Goal: Task Accomplishment & Management: Use online tool/utility

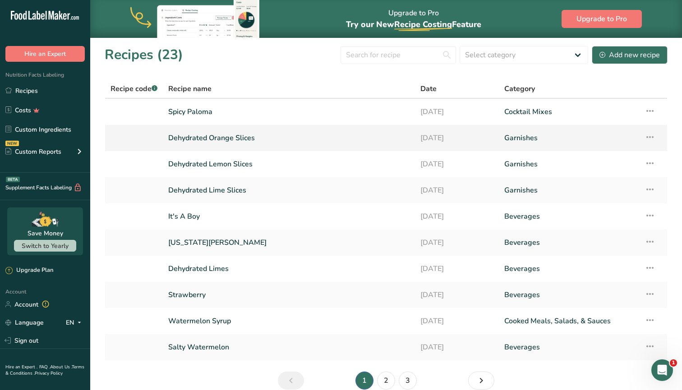
click at [202, 138] on link "Dehydrated Orange Slices" at bounding box center [288, 137] width 241 height 19
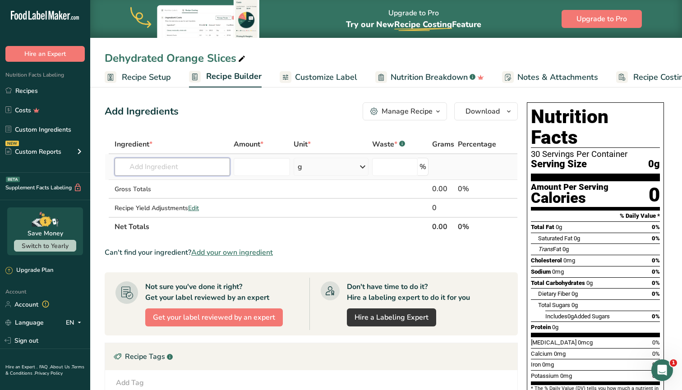
click at [157, 168] on input "text" at bounding box center [172, 167] width 115 height 18
type input "Dehydrated Orange"
click at [151, 202] on div "Add your own ingredient" at bounding box center [172, 199] width 101 height 9
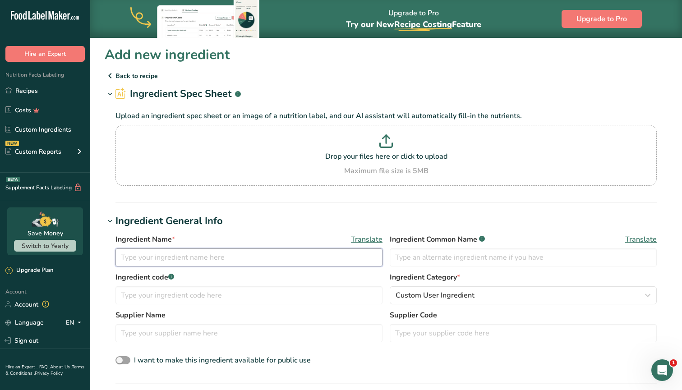
click at [200, 261] on input "text" at bounding box center [248, 257] width 267 height 18
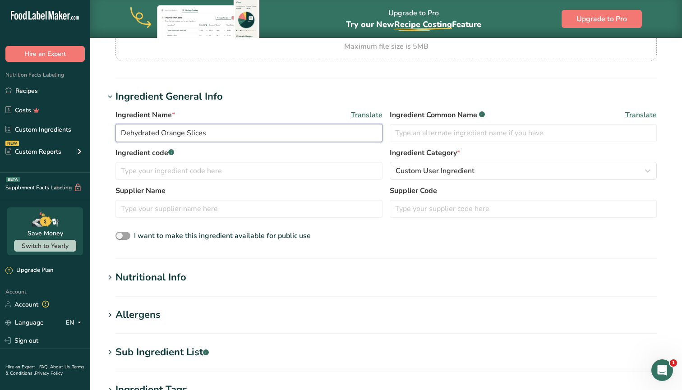
scroll to position [147, 0]
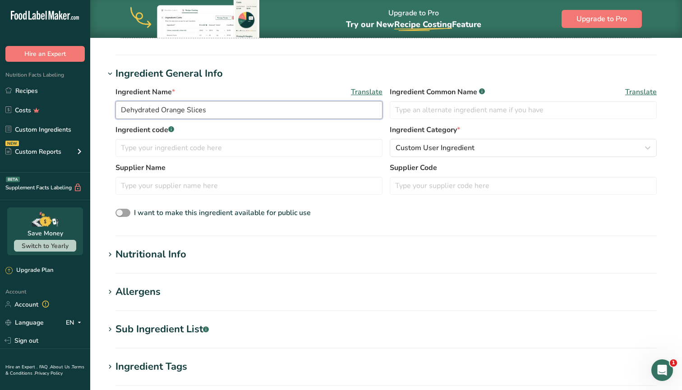
type input "Dehydrated Orange Slices"
click at [187, 252] on h1 "Nutritional Info" at bounding box center [386, 254] width 563 height 15
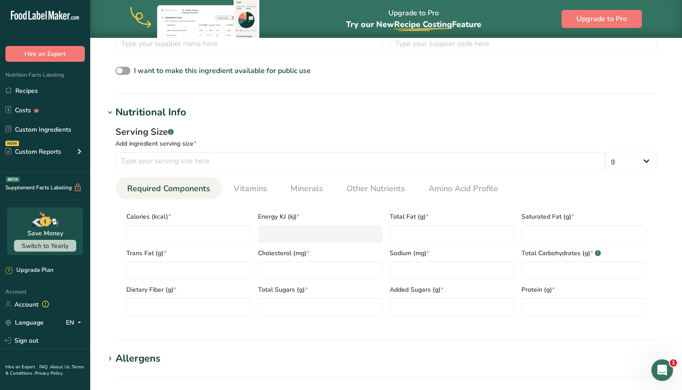
scroll to position [311, 0]
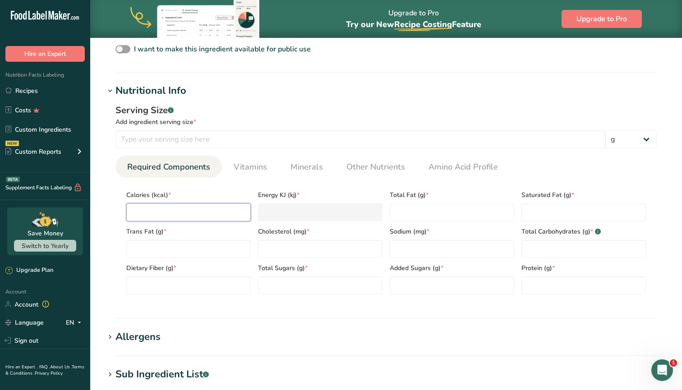
click at [194, 211] on input "number" at bounding box center [188, 212] width 124 height 18
type input "1"
type KJ "4.2"
type input "14"
type KJ "58.6"
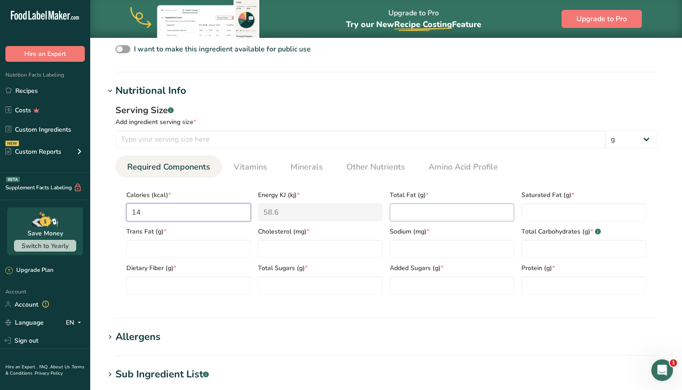
type input "14"
click at [404, 214] on Fat "number" at bounding box center [452, 212] width 124 height 18
type Fat "0"
click at [528, 211] on Fat "number" at bounding box center [583, 212] width 124 height 18
type Fat "0"
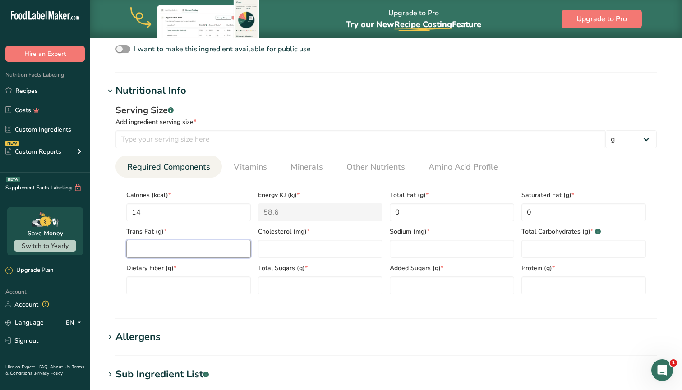
click at [175, 249] on Fat "number" at bounding box center [188, 249] width 124 height 18
type Fat "0"
click at [275, 249] on input "number" at bounding box center [320, 249] width 124 height 18
type input "0"
click at [403, 244] on input "number" at bounding box center [452, 249] width 124 height 18
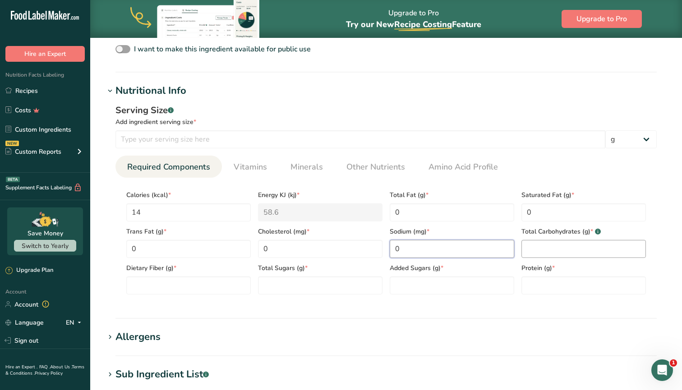
type input "0"
click at [543, 241] on Carbohydrates "number" at bounding box center [583, 249] width 124 height 18
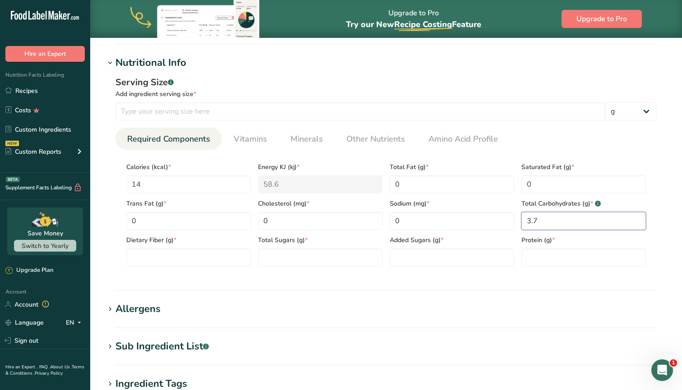
scroll to position [346, 0]
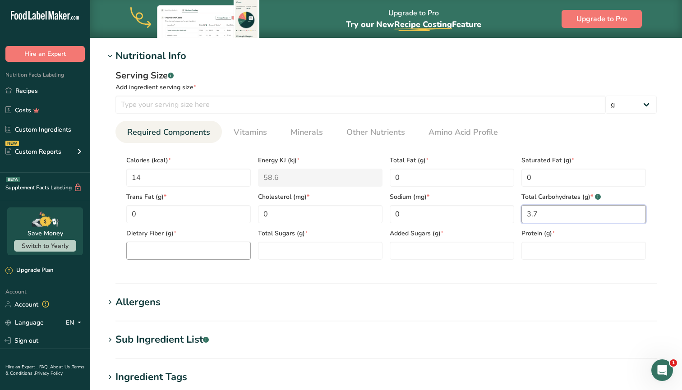
type Carbohydrates "3.7"
click at [179, 254] on Fiber "number" at bounding box center [188, 251] width 124 height 18
type Fiber "0"
drag, startPoint x: 298, startPoint y: 249, endPoint x: 298, endPoint y: 243, distance: 6.3
click at [298, 249] on Sugars "number" at bounding box center [320, 251] width 124 height 18
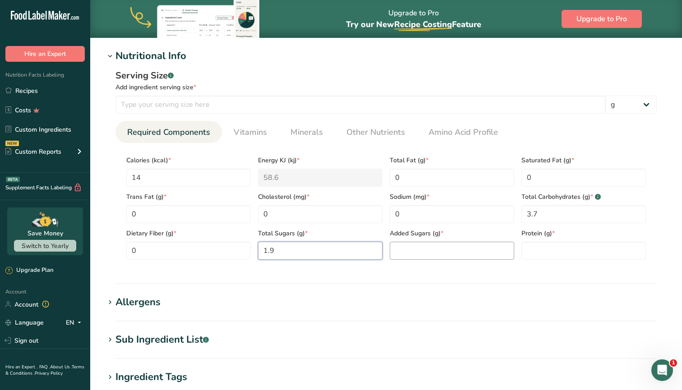
type Sugars "1.9"
click at [423, 249] on Sugars "number" at bounding box center [452, 251] width 124 height 18
type Sugars "0"
click at [541, 243] on input "number" at bounding box center [583, 251] width 124 height 18
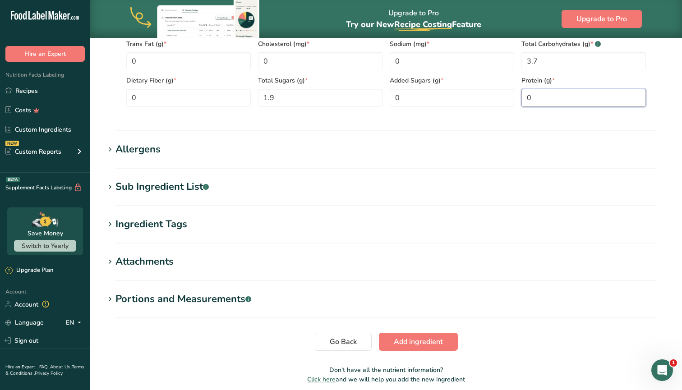
scroll to position [536, 0]
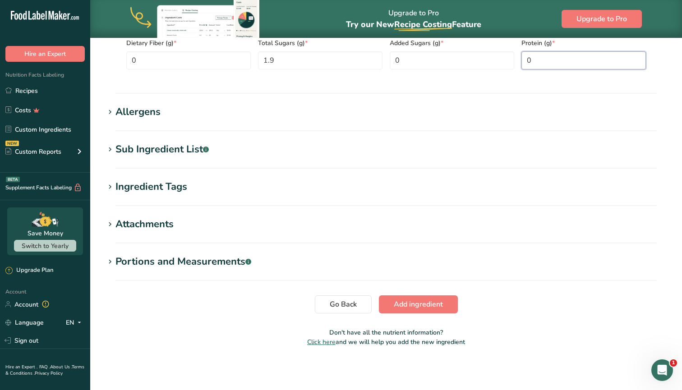
type input "0"
click at [149, 266] on div "Portions and Measurements .a-a{fill:#347362;}.b-a{fill:#fff;}" at bounding box center [183, 261] width 136 height 15
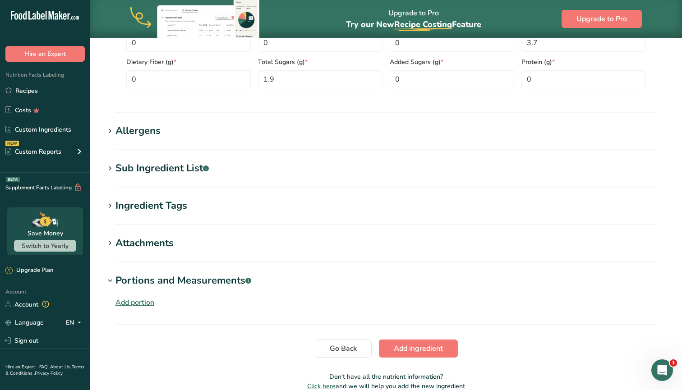
scroll to position [552, 0]
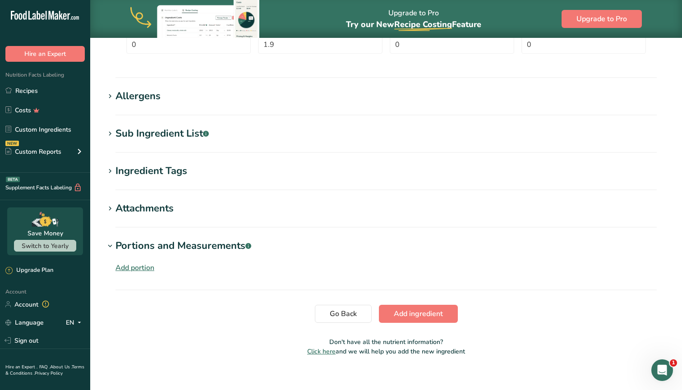
click at [136, 271] on div "Add portion" at bounding box center [134, 267] width 39 height 11
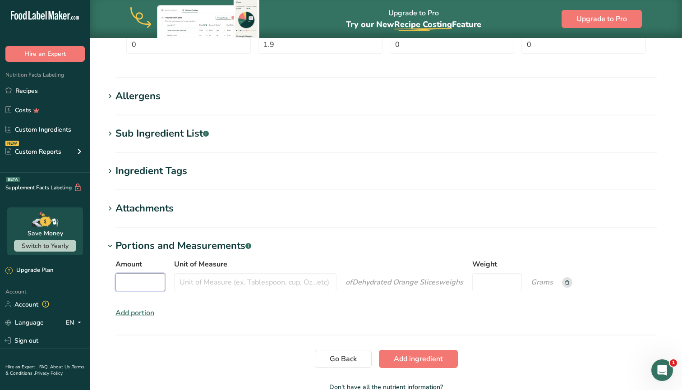
click at [141, 277] on input "Amount" at bounding box center [140, 282] width 50 height 18
type input "1"
click at [217, 278] on input "Unit of Measure" at bounding box center [255, 282] width 162 height 18
type input "Slice"
click at [412, 358] on span "Add ingredient" at bounding box center [418, 358] width 49 height 11
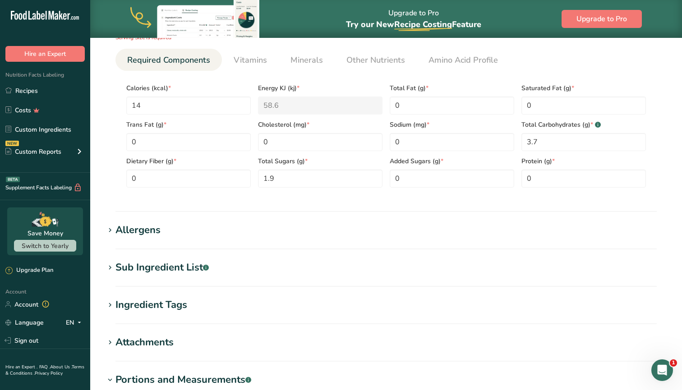
scroll to position [396, 0]
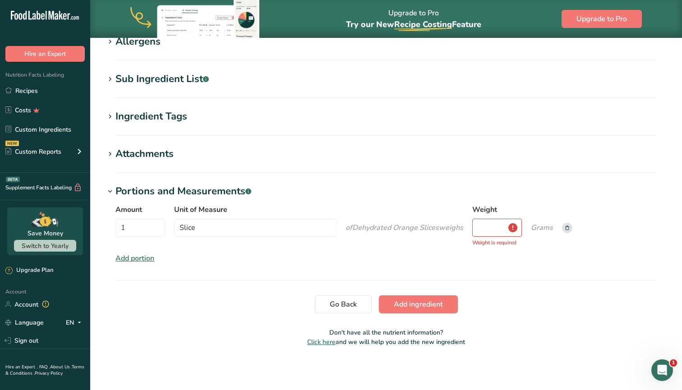
click at [141, 259] on section "Portions and Measurements .a-a{fill:#347362;}.b-a{fill:#fff;} Amount 1 Unit of …" at bounding box center [386, 232] width 563 height 97
click at [488, 239] on p "Weight is required" at bounding box center [494, 243] width 44 height 8
click at [501, 235] on div "Amount 1 Unit of Measure Slice of Dehydrated Orange Slices weigh s Weight Weigh…" at bounding box center [386, 234] width 563 height 70
click at [487, 239] on p "Weight is required" at bounding box center [494, 243] width 44 height 8
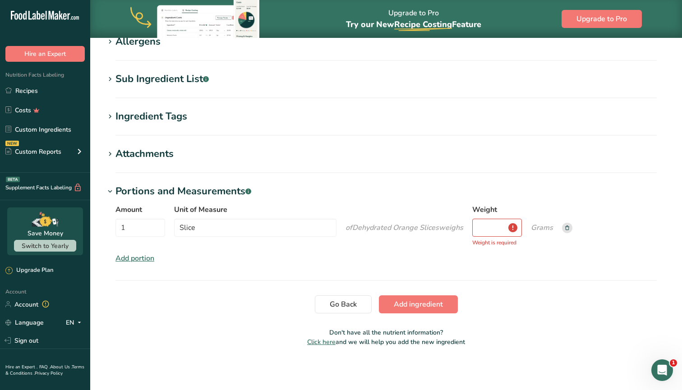
click at [487, 239] on p "Weight is required" at bounding box center [494, 243] width 44 height 8
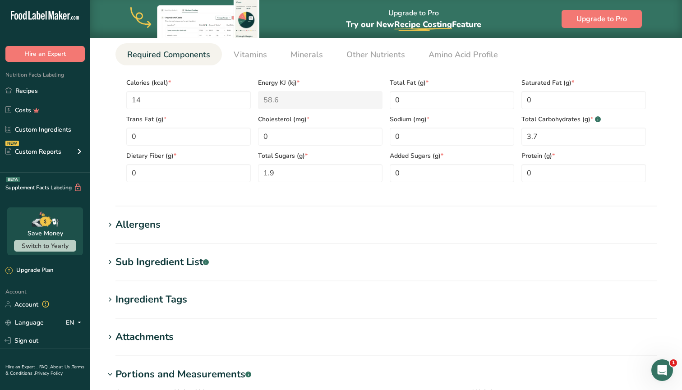
click at [479, 211] on section "Add new ingredient Back to recipe Ingredient Spec Sheet .a-a{fill:#347362;}.b-a…" at bounding box center [386, 190] width 592 height 707
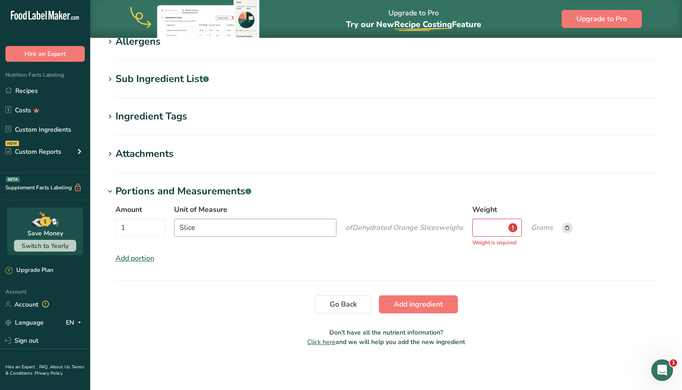
scroll to position [383, 0]
click at [213, 229] on input "Slice" at bounding box center [255, 228] width 162 height 18
click at [490, 223] on input "Weight" at bounding box center [497, 228] width 50 height 18
type input "3.2"
click at [431, 307] on span "Add ingredient" at bounding box center [418, 304] width 49 height 11
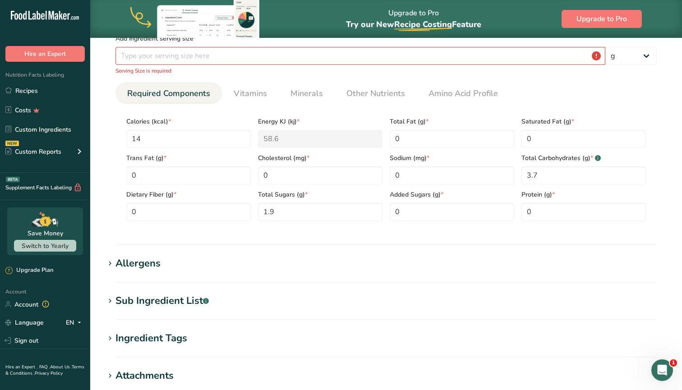
scroll to position [96, 0]
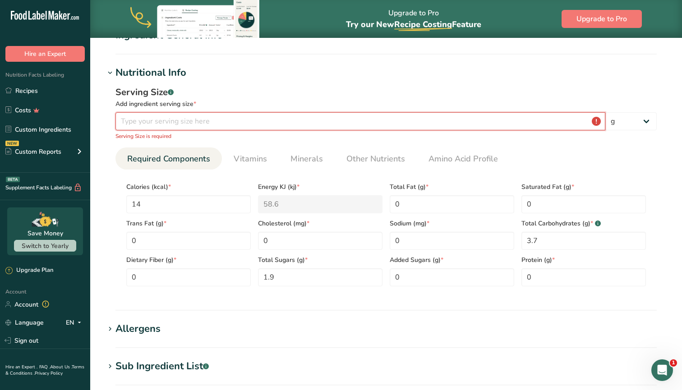
click at [310, 125] on input "number" at bounding box center [360, 121] width 490 height 18
type input "1"
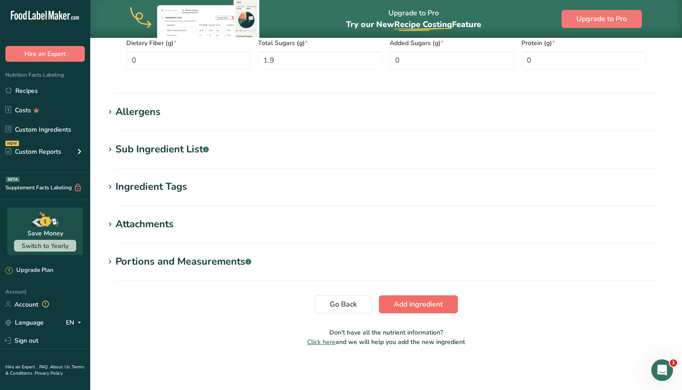
type input "3.2"
click at [427, 305] on span "Add ingredient" at bounding box center [418, 304] width 49 height 11
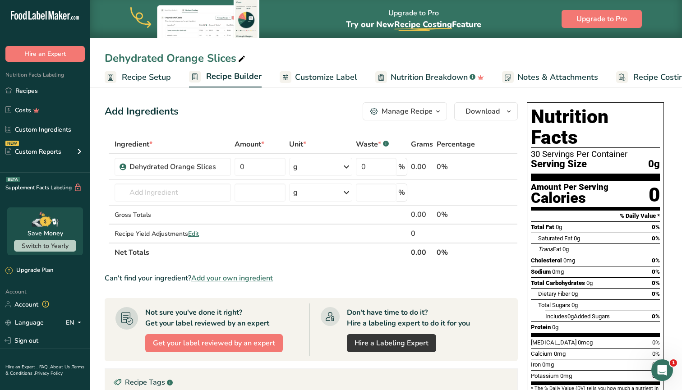
click at [139, 77] on span "Recipe Setup" at bounding box center [146, 77] width 49 height 12
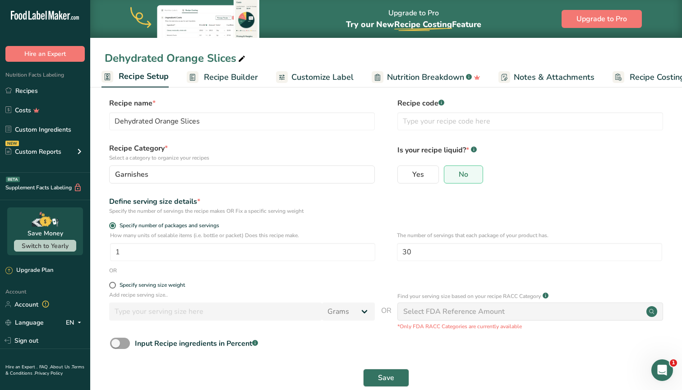
scroll to position [8, 0]
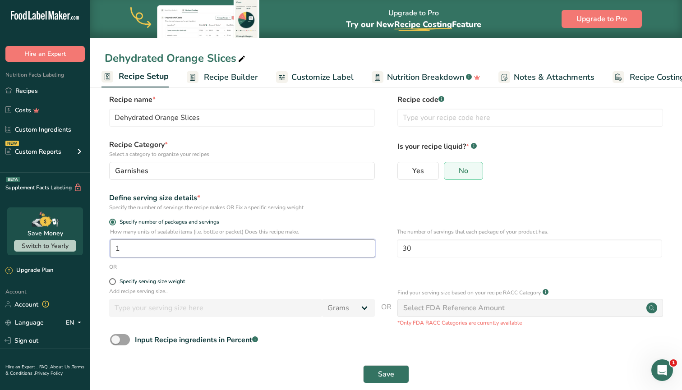
click at [227, 252] on input "1" at bounding box center [242, 248] width 265 height 18
type input "1"
click at [461, 223] on div "Specify number of packages and servings" at bounding box center [386, 223] width 563 height 9
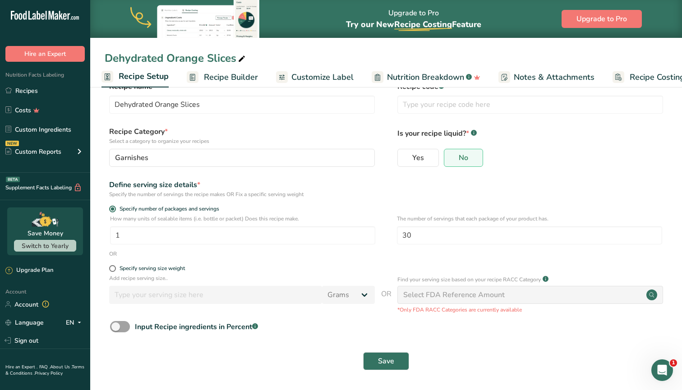
scroll to position [21, 0]
click at [385, 366] on span "Save" at bounding box center [386, 361] width 16 height 11
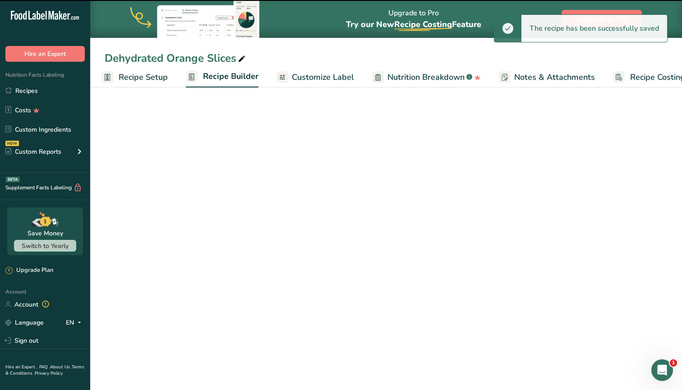
click at [234, 73] on span "Recipe Builder" at bounding box center [230, 76] width 55 height 12
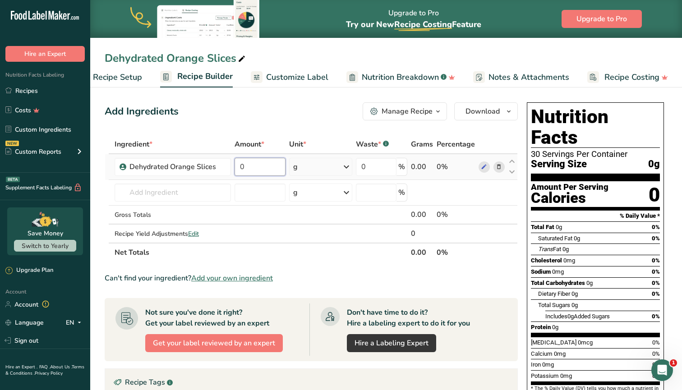
click at [265, 163] on input "0" at bounding box center [259, 167] width 50 height 18
type input "1"
type input "3.2"
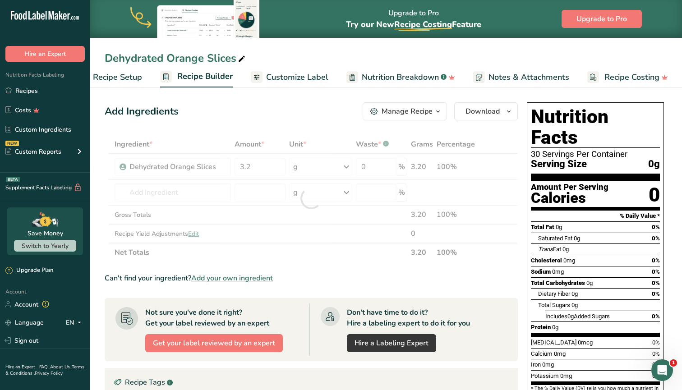
click at [263, 115] on div "Add Ingredients Manage Recipe Delete Recipe Duplicate Recipe Scale Recipe Save …" at bounding box center [311, 111] width 413 height 18
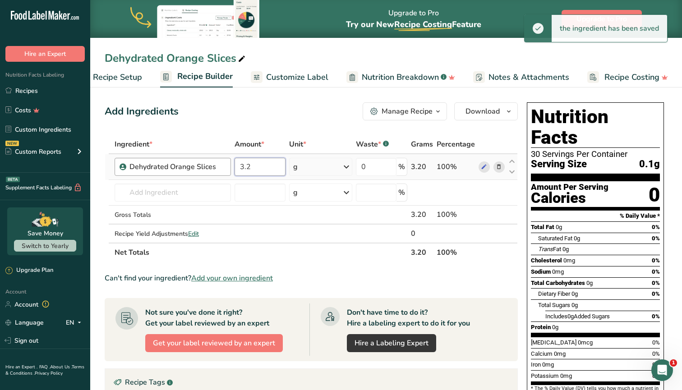
drag, startPoint x: 262, startPoint y: 167, endPoint x: 228, endPoint y: 164, distance: 34.4
click at [228, 164] on tr "Dehydrated Orange Slices 3.2 g Portions 1 Slice Weight Units g kg mg See more V…" at bounding box center [311, 167] width 412 height 26
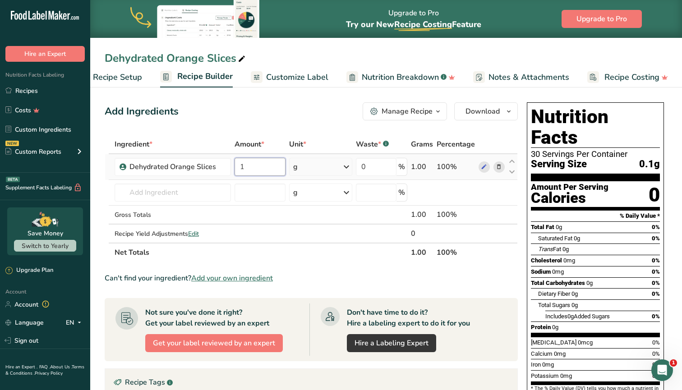
type input "1"
click at [352, 162] on div "Ingredient * Amount * Unit * Waste * .a-a{fill:#347362;}.b-a{fill:#fff;} Grams …" at bounding box center [311, 198] width 413 height 127
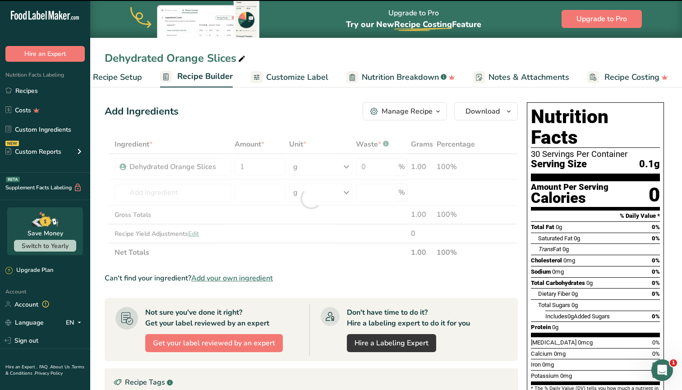
click at [331, 163] on div at bounding box center [311, 198] width 413 height 127
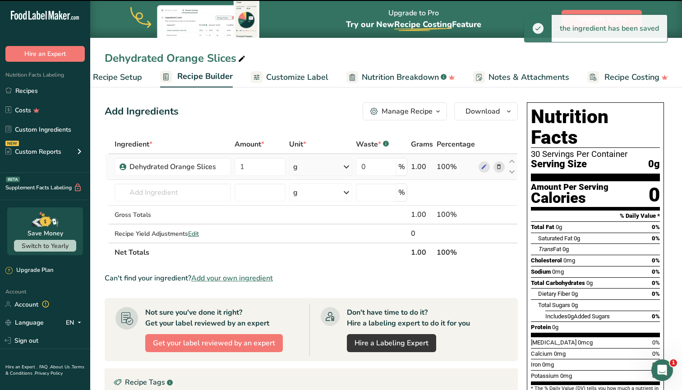
click at [321, 166] on div "g" at bounding box center [320, 167] width 63 height 18
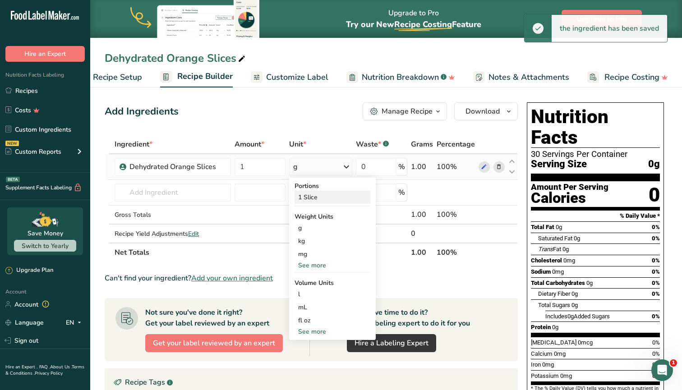
click at [317, 199] on div "1 Slice" at bounding box center [332, 197] width 76 height 13
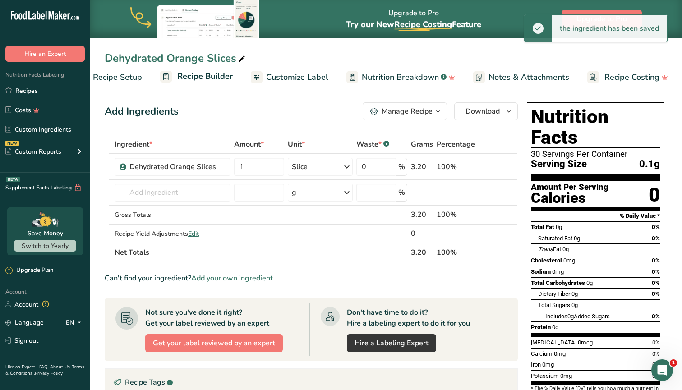
click at [265, 107] on div "Add Ingredients Manage Recipe Delete Recipe Duplicate Recipe Scale Recipe Save …" at bounding box center [311, 111] width 413 height 18
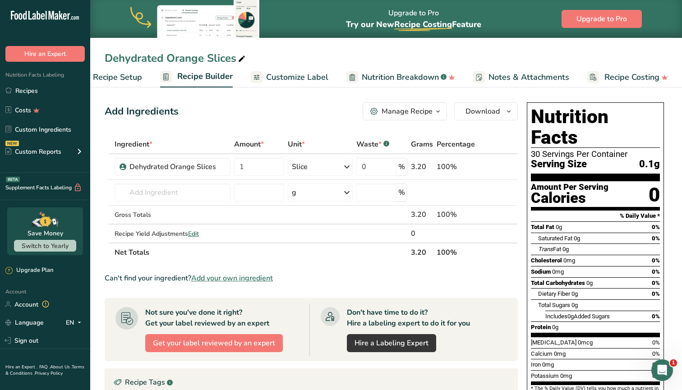
click at [124, 76] on span "Recipe Setup" at bounding box center [117, 77] width 49 height 12
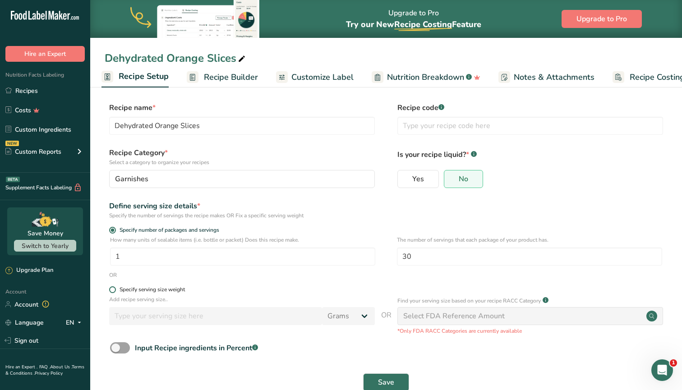
click at [114, 287] on span at bounding box center [112, 289] width 7 height 7
click at [114, 287] on input "Specify serving size weight" at bounding box center [112, 290] width 6 height 6
radio input "true"
radio input "false"
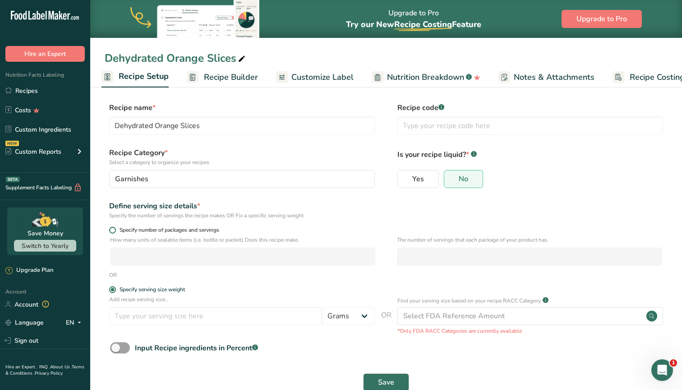
click at [112, 228] on span at bounding box center [112, 230] width 7 height 7
click at [112, 228] on input "Specify number of packages and servings" at bounding box center [112, 230] width 6 height 6
radio input "true"
radio input "false"
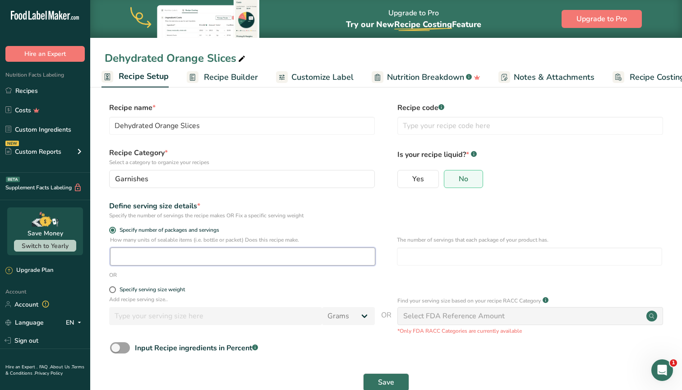
click at [124, 262] on input "number" at bounding box center [242, 257] width 265 height 18
type input "25"
